Goal: Task Accomplishment & Management: Use online tool/utility

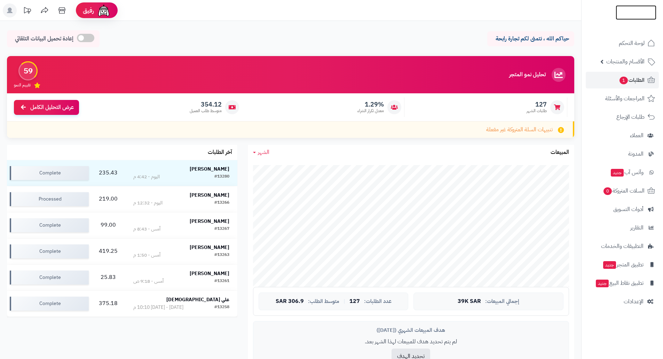
click at [350, 19] on img at bounding box center [636, 26] width 41 height 15
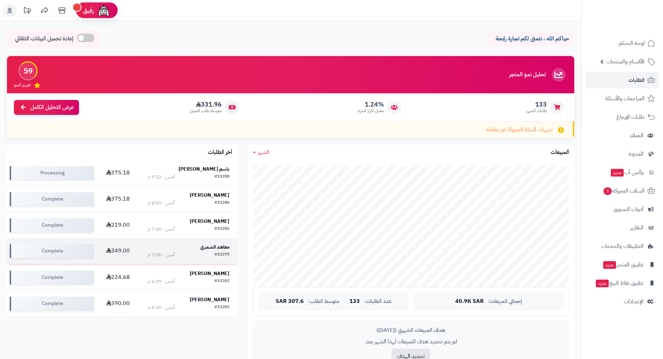
click at [201, 248] on strong "معاهد الشمري" at bounding box center [214, 246] width 29 height 7
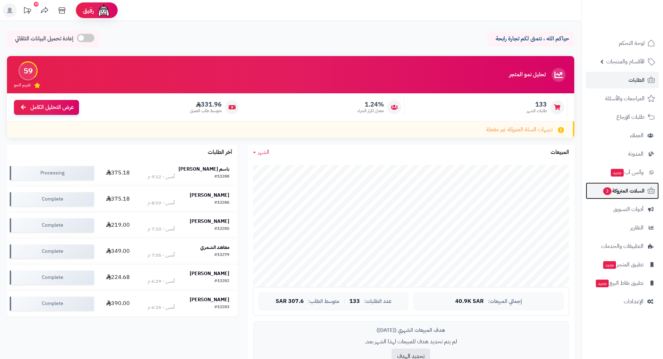
click at [626, 193] on span "السلات المتروكة 3" at bounding box center [624, 191] width 42 height 10
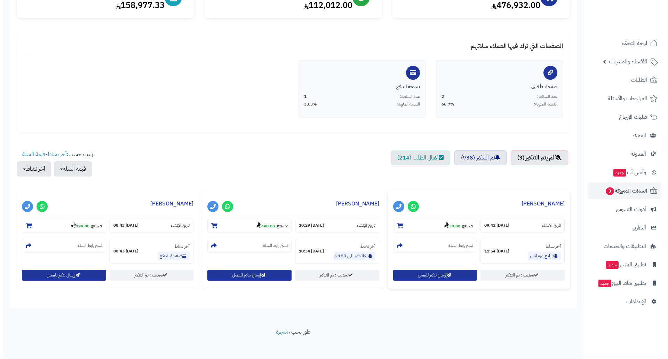
scroll to position [108, 0]
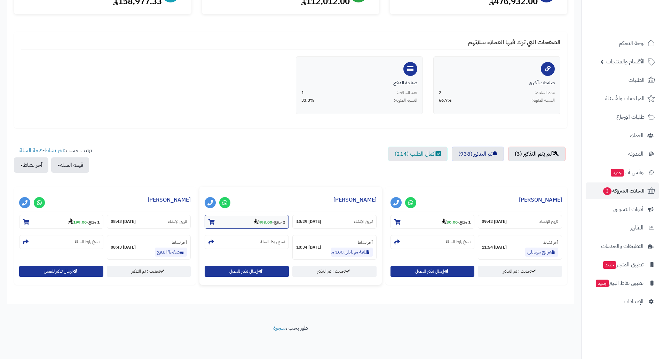
click at [267, 224] on strong "498.00" at bounding box center [263, 222] width 18 height 6
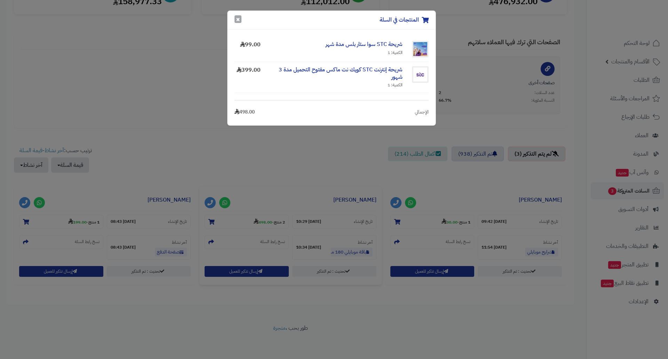
click at [237, 18] on button "×" at bounding box center [238, 19] width 7 height 8
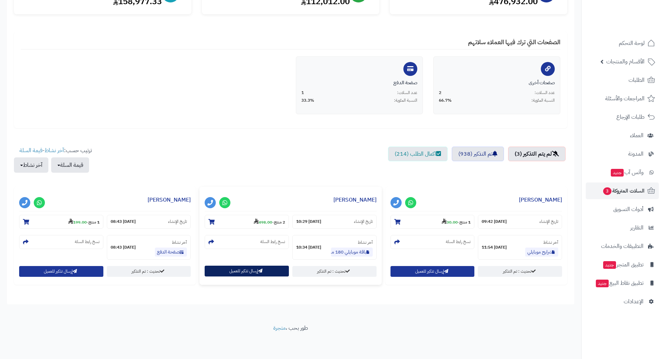
click at [241, 270] on button "إرسال تذكير للعميل" at bounding box center [247, 271] width 84 height 11
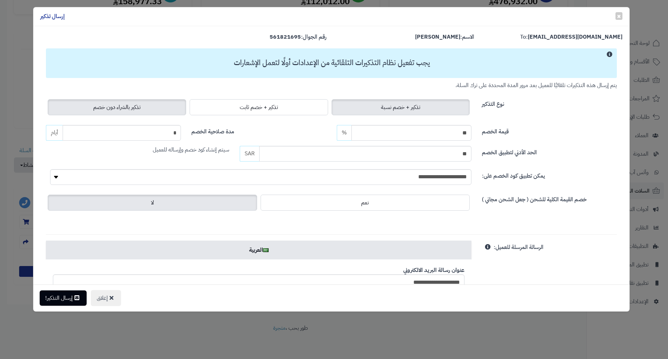
click at [121, 107] on span "تذكير بالشراء دون خصم" at bounding box center [116, 107] width 47 height 8
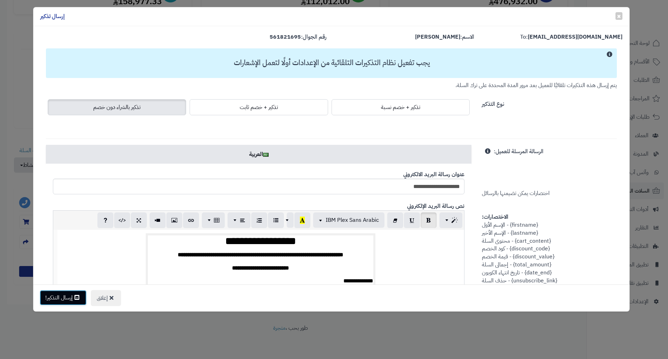
click at [61, 299] on button "إرسال التذكير!" at bounding box center [63, 297] width 47 height 15
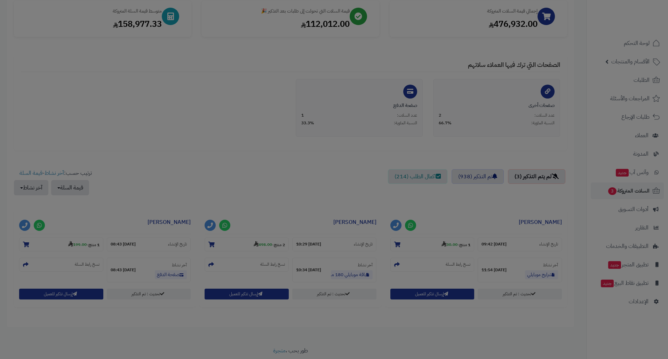
scroll to position [131, 0]
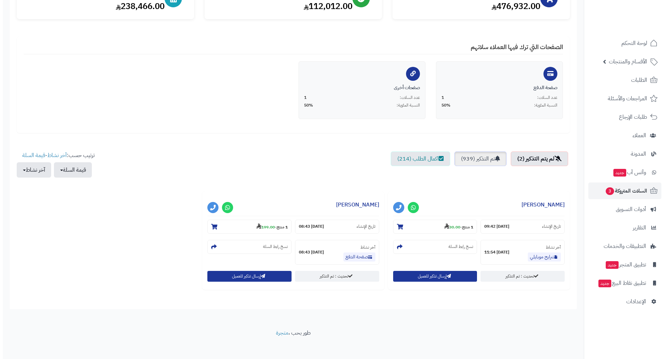
scroll to position [108, 0]
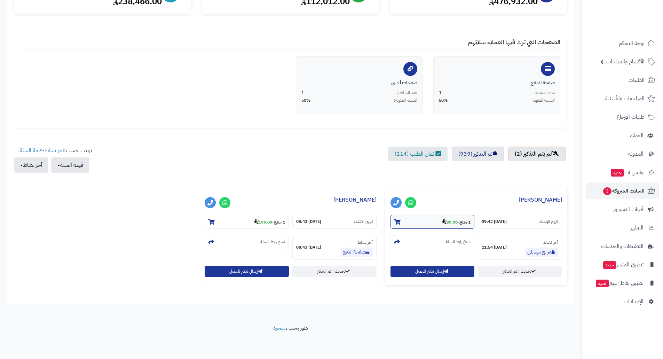
click at [447, 221] on strong "30.00" at bounding box center [450, 222] width 16 height 6
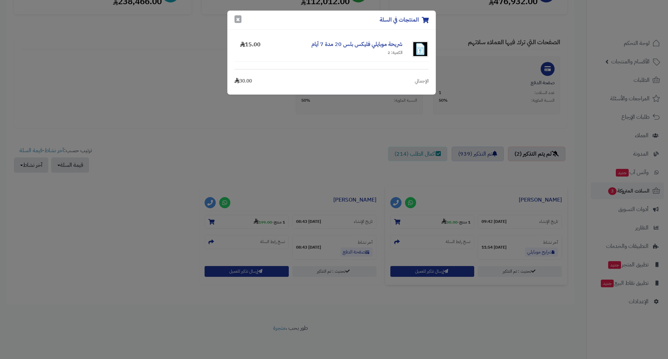
click at [238, 20] on button "×" at bounding box center [238, 19] width 7 height 8
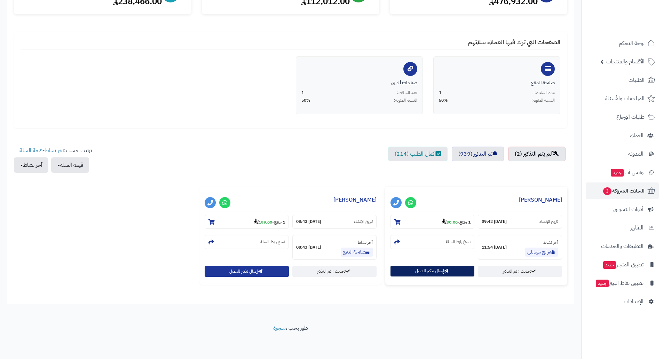
click at [426, 271] on button "إرسال تذكير للعميل" at bounding box center [433, 271] width 84 height 11
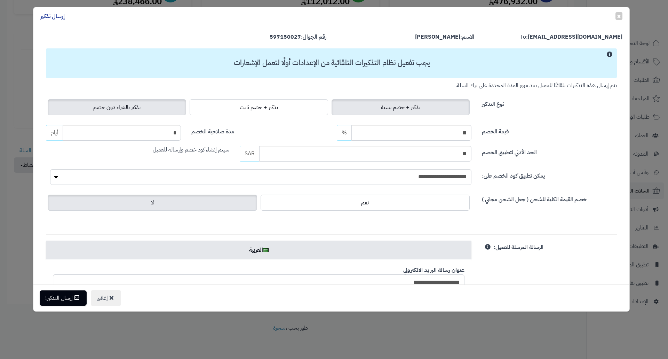
click at [131, 102] on label "تذكير بالشراء دون خصم" at bounding box center [117, 107] width 139 height 16
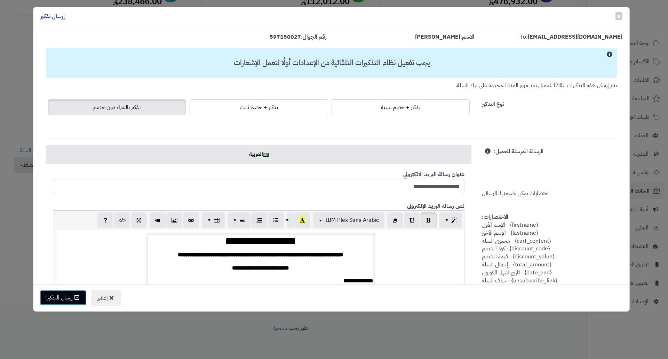
click at [69, 298] on button "إرسال التذكير!" at bounding box center [63, 297] width 47 height 15
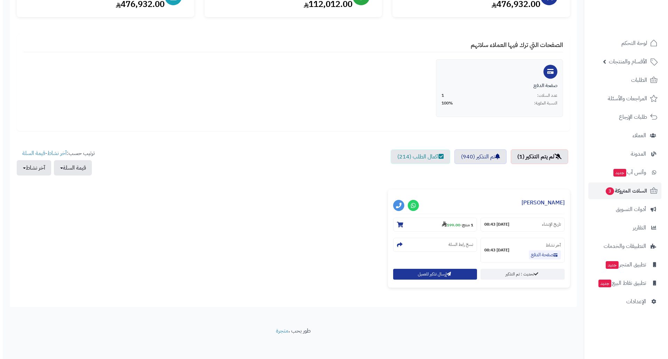
scroll to position [108, 0]
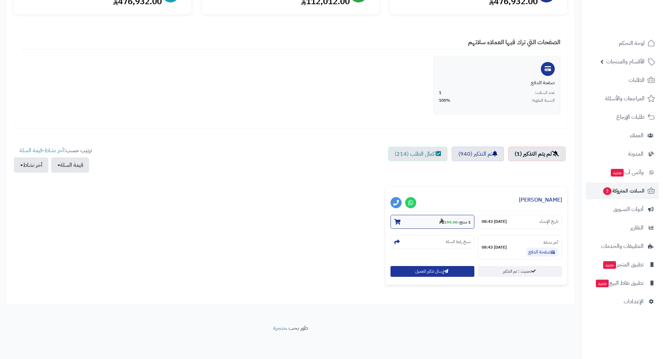
click at [449, 219] on strong "199.00" at bounding box center [448, 222] width 18 height 6
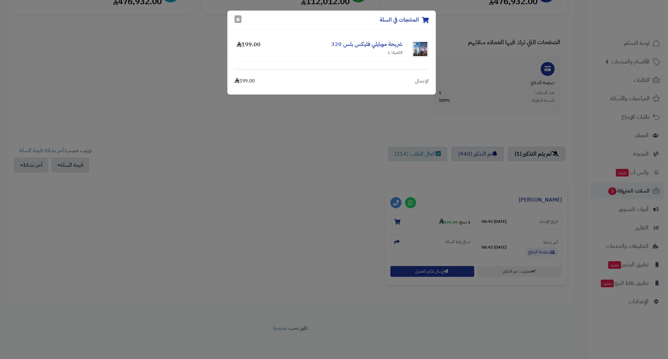
click at [238, 20] on button "×" at bounding box center [238, 19] width 7 height 8
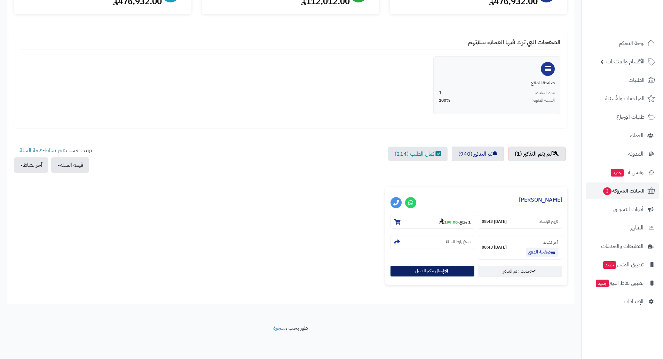
click at [413, 271] on button "إرسال تذكير للعميل" at bounding box center [433, 271] width 84 height 11
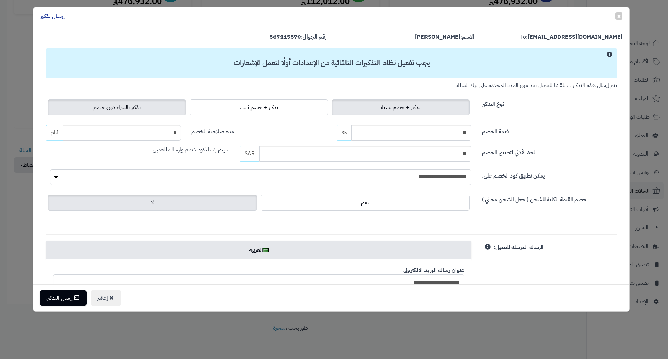
click at [136, 103] on span "تذكير بالشراء دون خصم" at bounding box center [116, 107] width 47 height 8
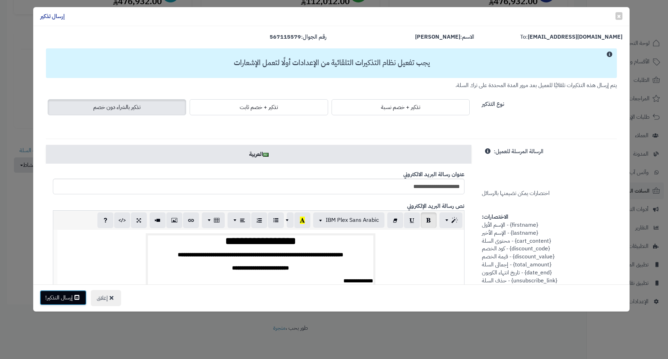
click at [67, 292] on button "إرسال التذكير!" at bounding box center [63, 297] width 47 height 15
